Goal: Navigation & Orientation: Find specific page/section

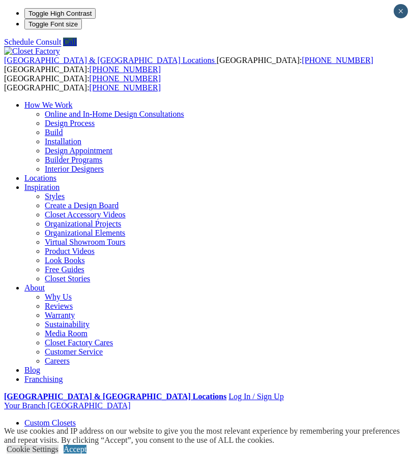
click at [0, 0] on div at bounding box center [0, 0] width 0 height 0
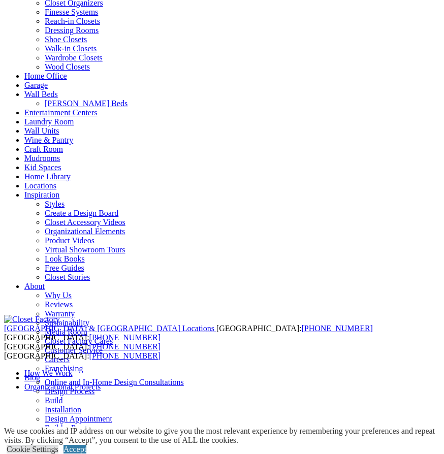
scroll to position [213, 0]
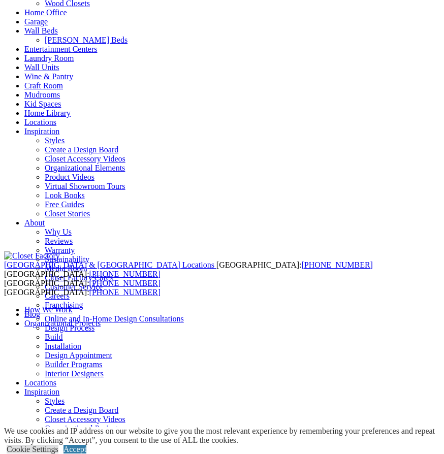
click at [63, 90] on link "Craft Room" at bounding box center [43, 85] width 39 height 9
click at [26, 90] on link "Craft Room" at bounding box center [43, 85] width 39 height 9
click at [73, 81] on link "Wine & Pantry" at bounding box center [48, 76] width 49 height 9
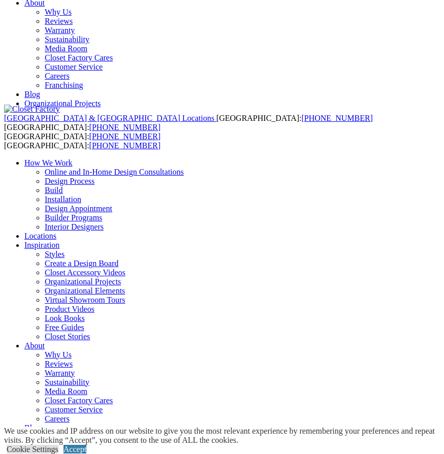
scroll to position [432, 0]
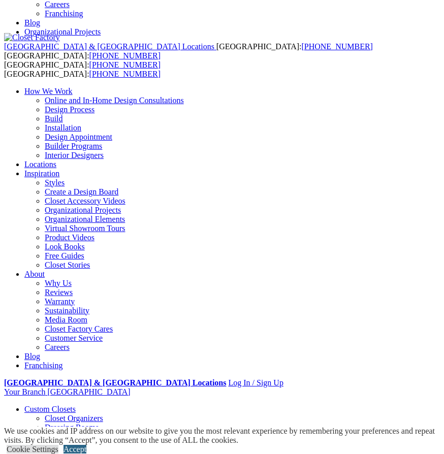
click at [86, 445] on link "Accept" at bounding box center [75, 449] width 23 height 9
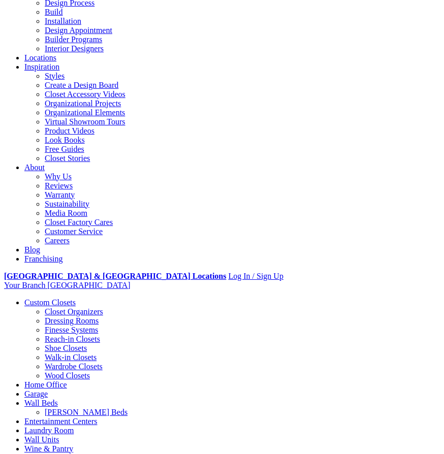
scroll to position [663, 0]
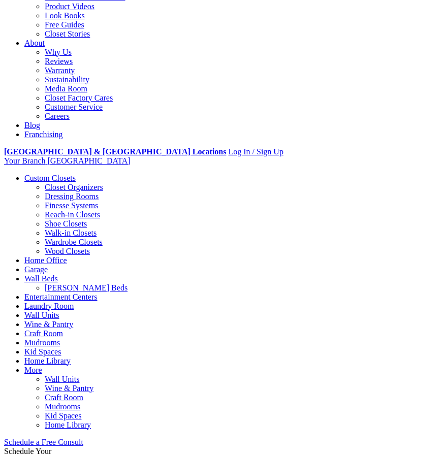
click at [0, 0] on span at bounding box center [0, 0] width 0 height 0
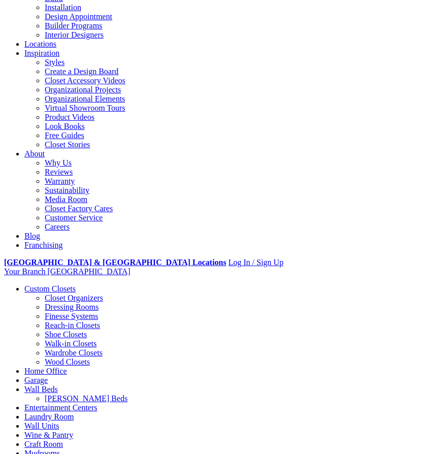
scroll to position [0, 0]
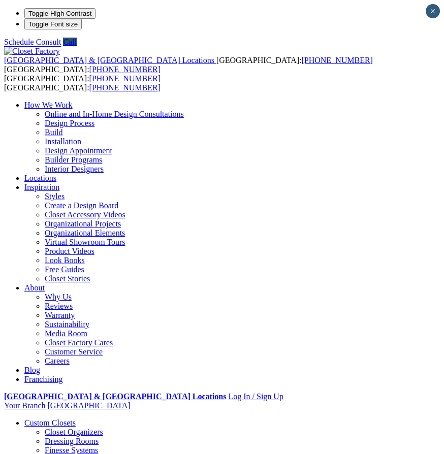
click at [0, 0] on div at bounding box center [0, 0] width 0 height 0
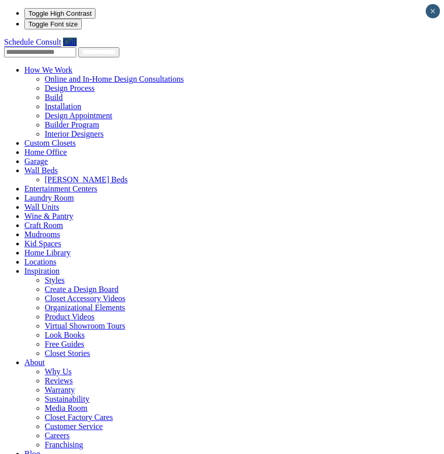
click at [24, 450] on link "Blog" at bounding box center [32, 454] width 16 height 9
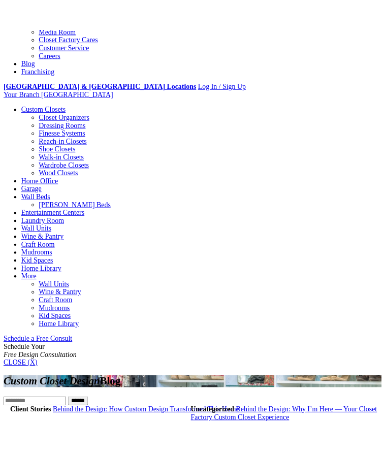
scroll to position [449, 0]
